Goal: Task Accomplishment & Management: Complete application form

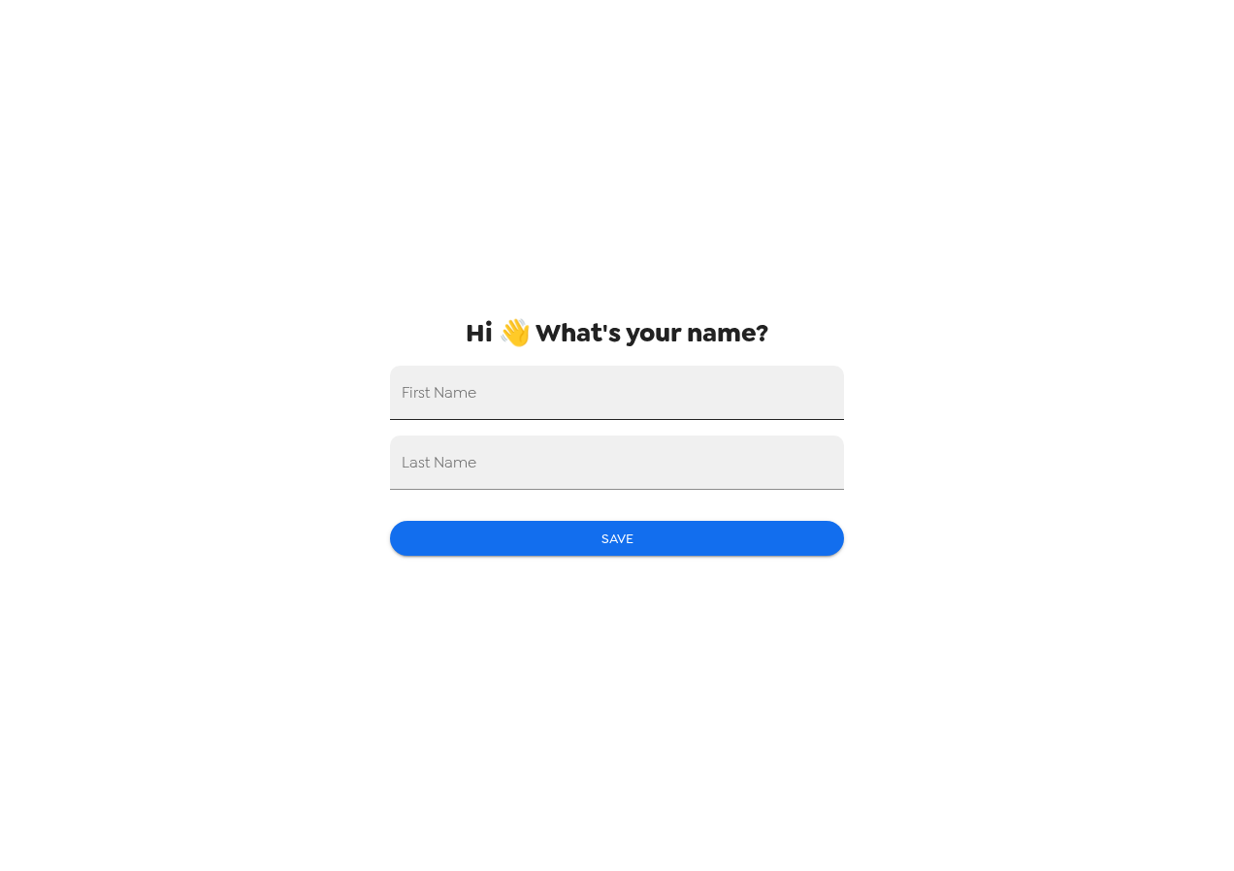
click at [506, 390] on input "First Name" at bounding box center [617, 393] width 454 height 54
type input "Elizabeth"
type input "Bohner"
click at [541, 520] on div "Hi 👋 What's your name? First Name Elizabeth Last Name Bohner Save" at bounding box center [616, 435] width 485 height 871
click at [536, 536] on button "Save" at bounding box center [617, 539] width 454 height 36
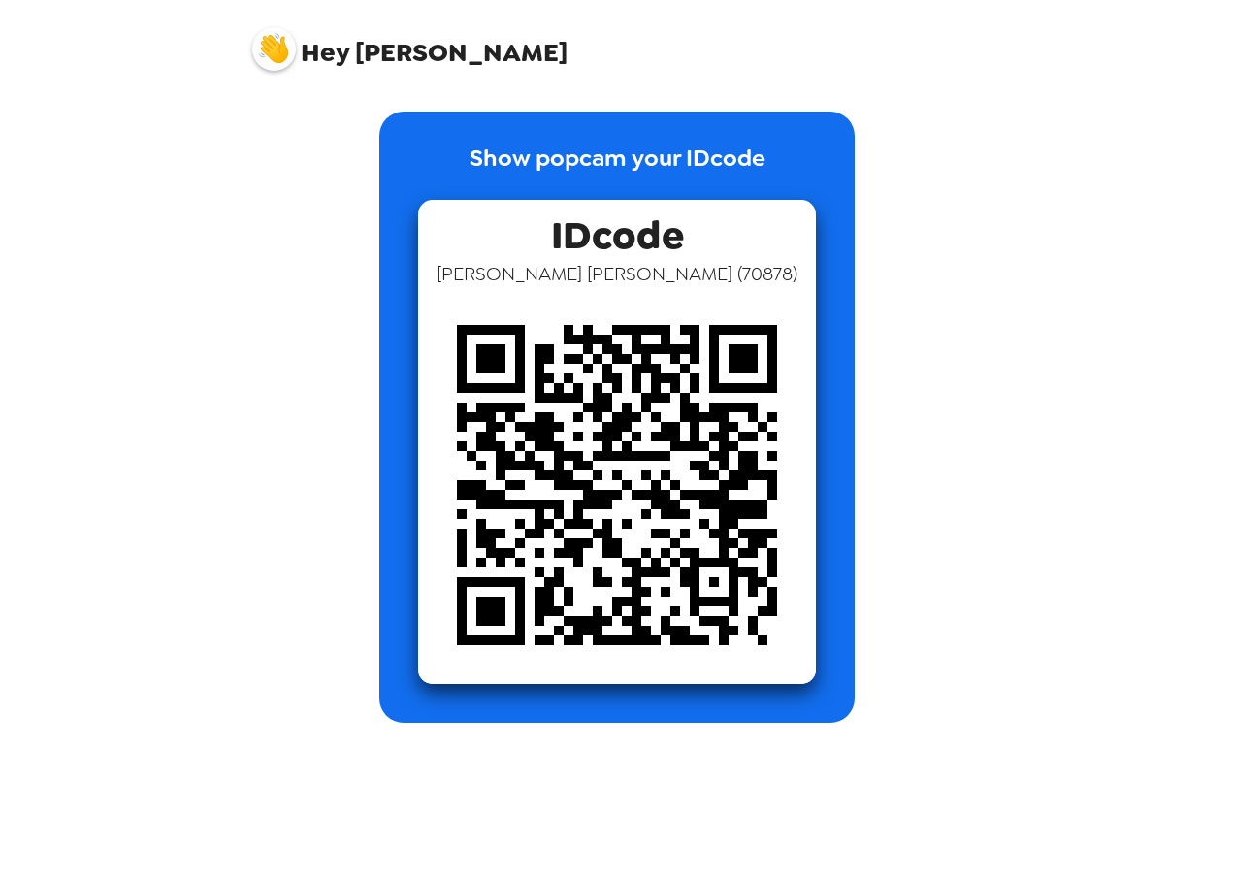
click at [512, 175] on p "Show popcam your IDcode" at bounding box center [618, 170] width 296 height 59
